Goal: Communication & Community: Answer question/provide support

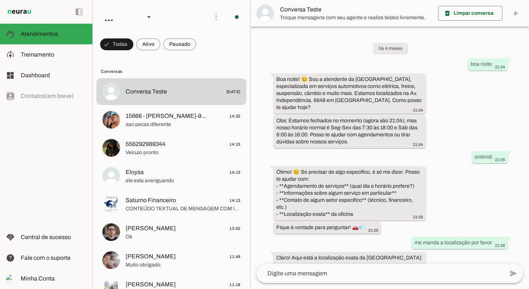
scroll to position [950, 0]
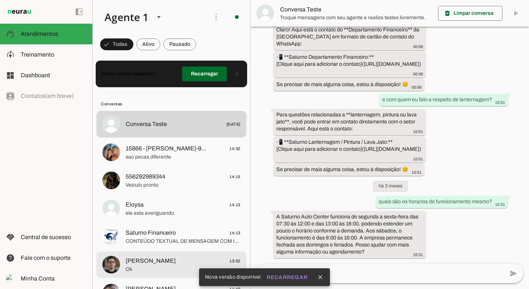
click at [149, 264] on span "[PERSON_NAME]" at bounding box center [151, 260] width 50 height 9
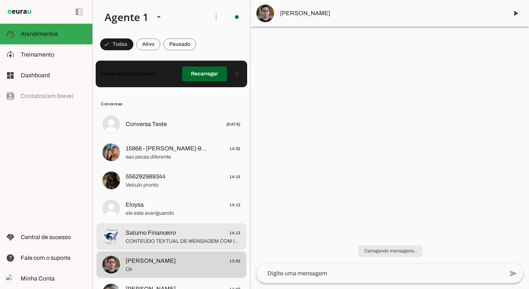
click at [170, 242] on span "CONTEÚDO TEXTUAL DE MENSAGEM COM IMAGEM (URL [URL][DOMAIN_NAME]) :" at bounding box center [183, 241] width 115 height 7
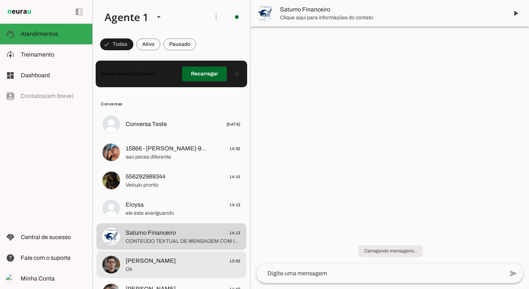
click at [172, 263] on span "[PERSON_NAME] 13:52" at bounding box center [183, 260] width 115 height 9
